Goal: Task Accomplishment & Management: Use online tool/utility

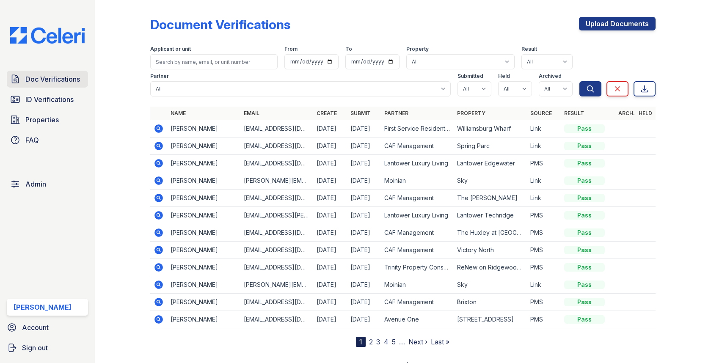
click at [82, 77] on link "Doc Verifications" at bounding box center [47, 79] width 81 height 17
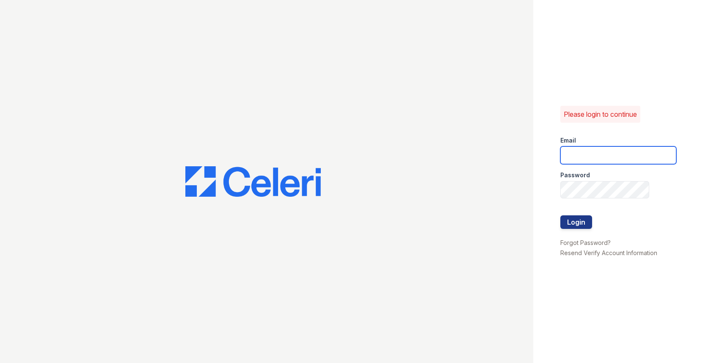
click at [581, 154] on input "email" at bounding box center [618, 155] width 116 height 18
click at [0, 363] on com-1password-button at bounding box center [0, 363] width 0 height 0
type input "max@getceleri.com"
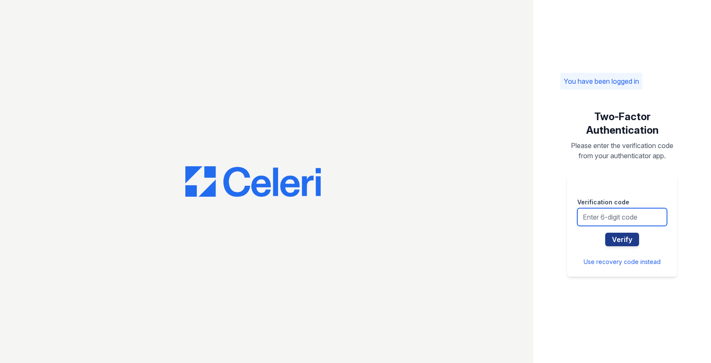
click at [618, 224] on input "text" at bounding box center [622, 217] width 90 height 18
type input "023032"
click at [605, 233] on button "Verify" at bounding box center [622, 240] width 34 height 14
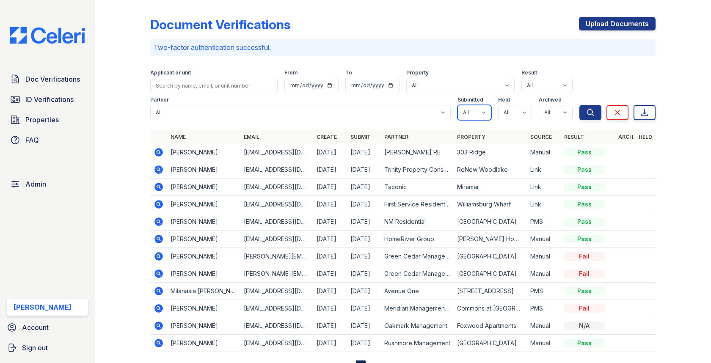
click at [482, 109] on select "All true false" at bounding box center [474, 112] width 34 height 15
select select "true"
click at [502, 114] on select "All true false" at bounding box center [515, 112] width 34 height 15
select select "true"
click at [536, 114] on div "Partner All 21st Century Property Management Acme Corp. ACME Properties Alliah …" at bounding box center [364, 106] width 429 height 27
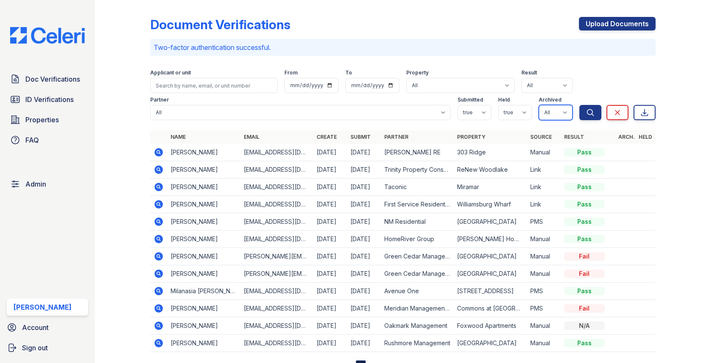
click at [550, 118] on select "All true false" at bounding box center [556, 112] width 34 height 15
select select "false"
click at [584, 110] on button "Search" at bounding box center [590, 112] width 22 height 15
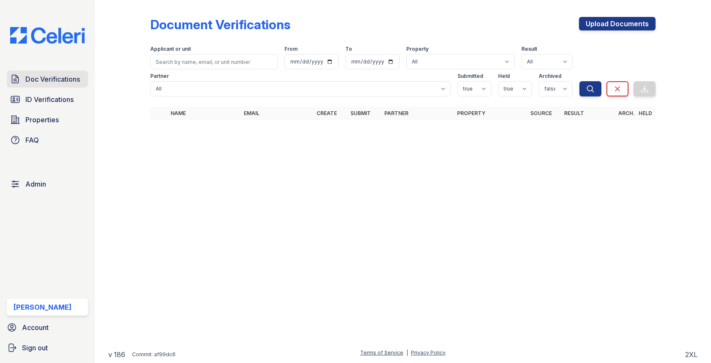
click at [58, 84] on span "Doc Verifications" at bounding box center [52, 79] width 55 height 10
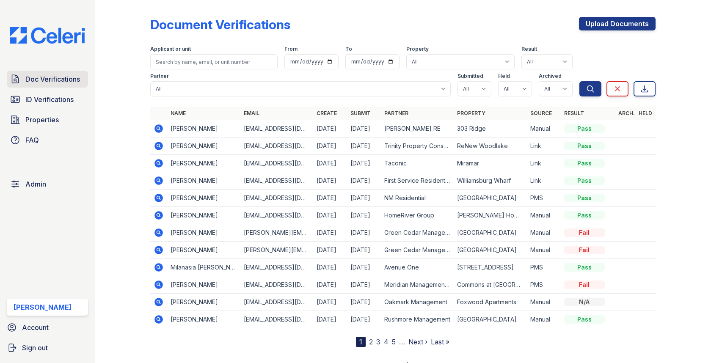
click at [66, 77] on span "Doc Verifications" at bounding box center [52, 79] width 55 height 10
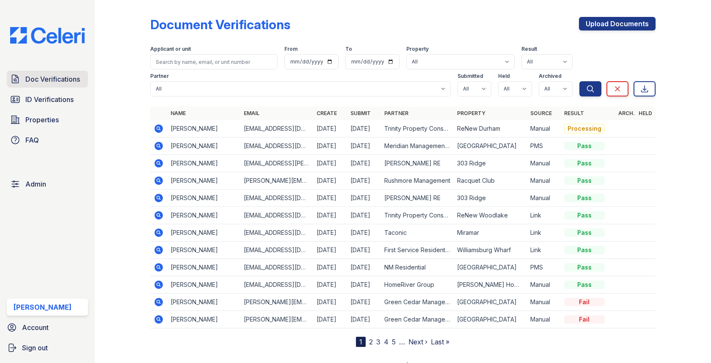
click at [71, 74] on span "Doc Verifications" at bounding box center [52, 79] width 55 height 10
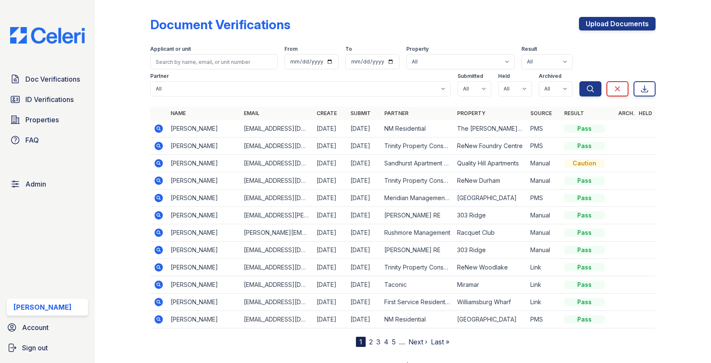
click at [50, 88] on div "Doc Verifications ID Verifications Properties FAQ" at bounding box center [47, 110] width 88 height 78
click at [50, 82] on span "Doc Verifications" at bounding box center [52, 79] width 55 height 10
click at [58, 78] on span "Doc Verifications" at bounding box center [52, 79] width 55 height 10
